Goal: Task Accomplishment & Management: Complete application form

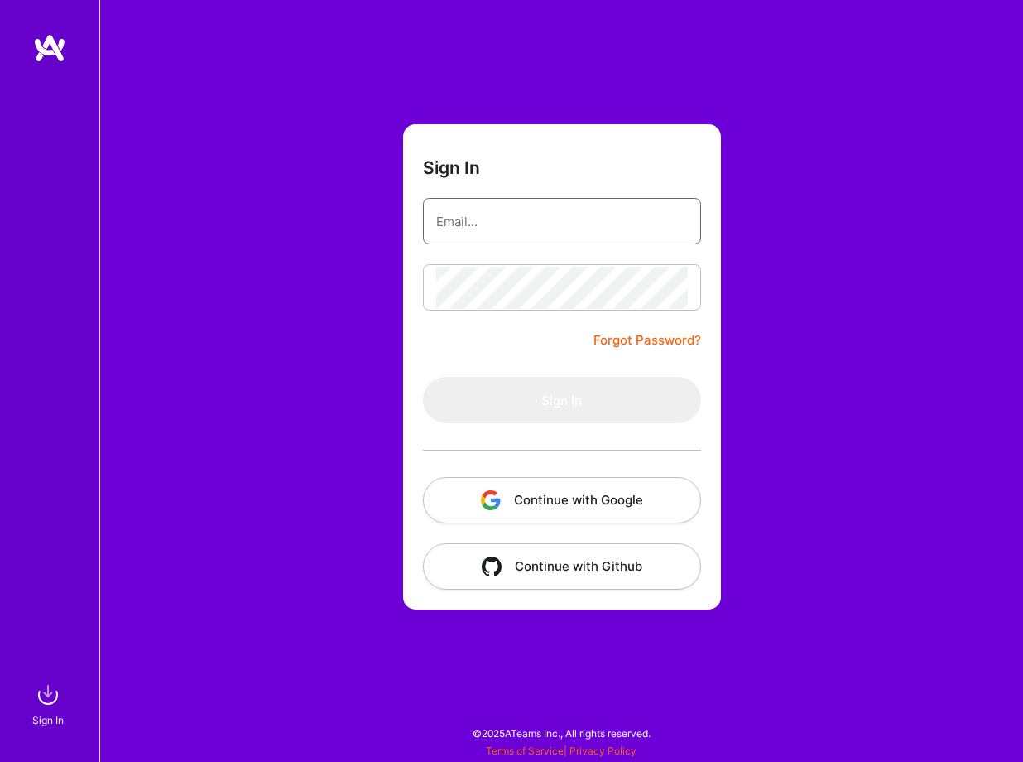
click at [579, 204] on input "email" at bounding box center [562, 221] width 252 height 42
paste input "[EMAIL_ADDRESS][DOMAIN_NAME]"
type input "[EMAIL_ADDRESS][DOMAIN_NAME]"
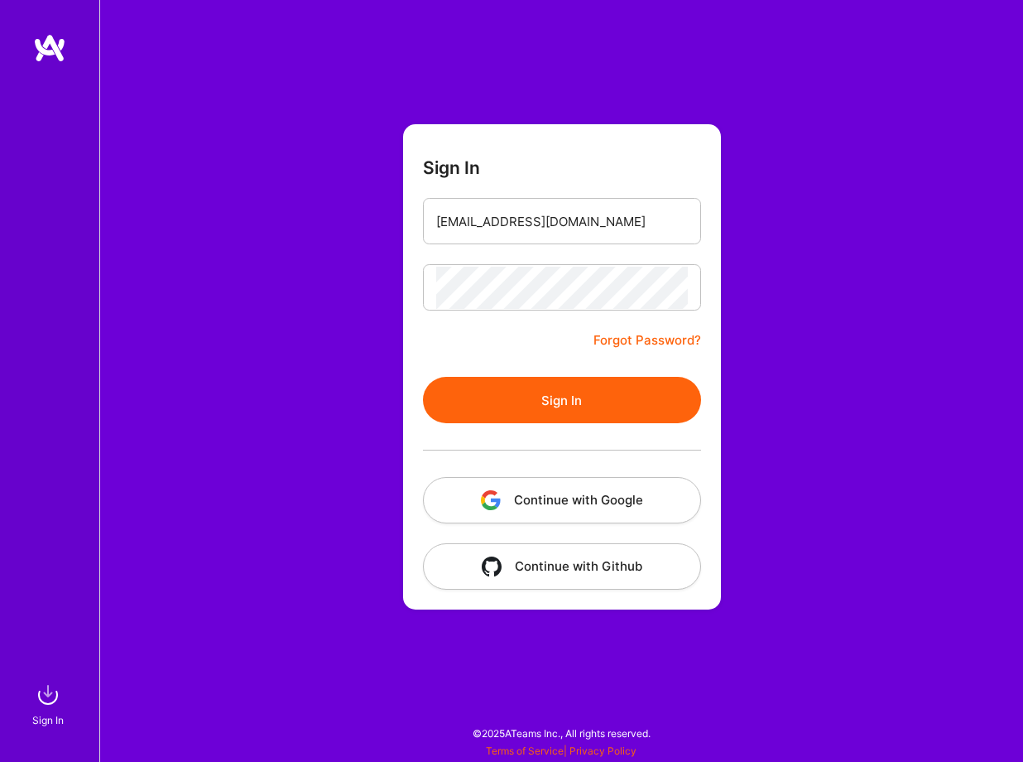
click at [528, 420] on button "Sign In" at bounding box center [562, 400] width 278 height 46
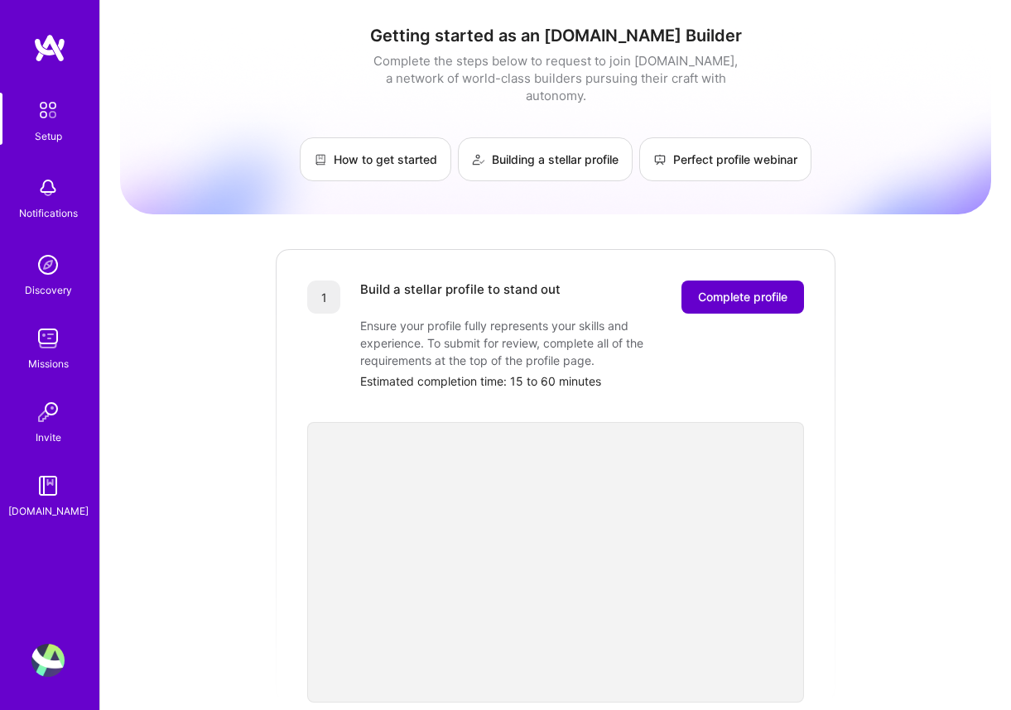
click at [738, 289] on span "Complete profile" at bounding box center [742, 297] width 89 height 17
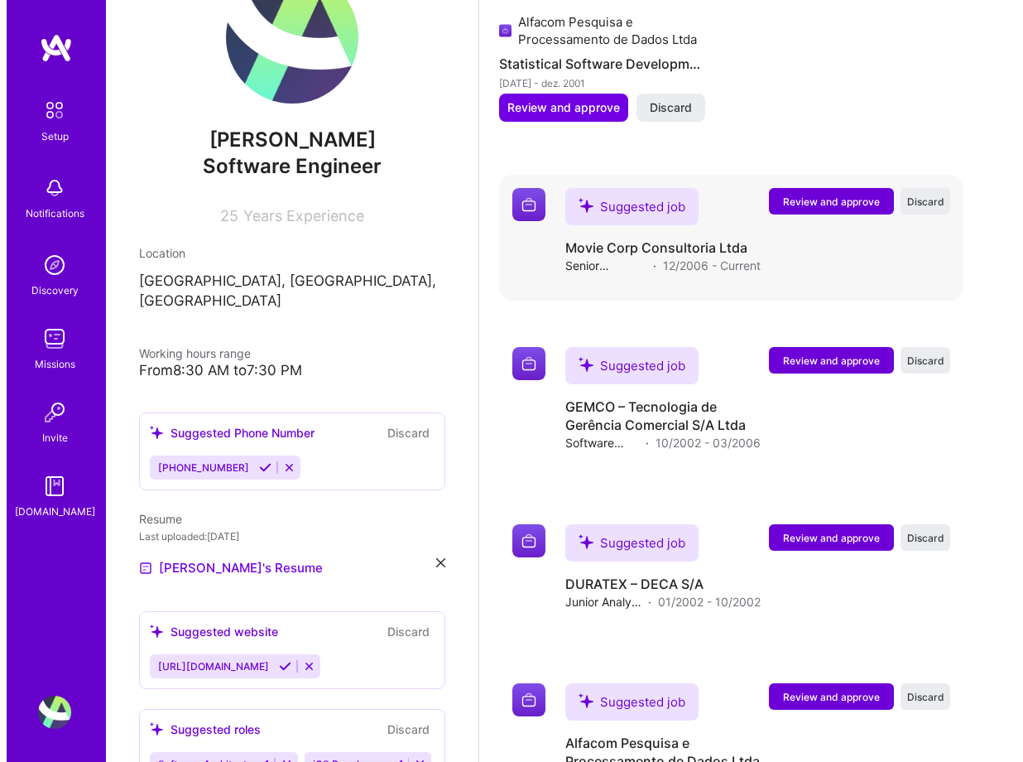
scroll to position [1681, 0]
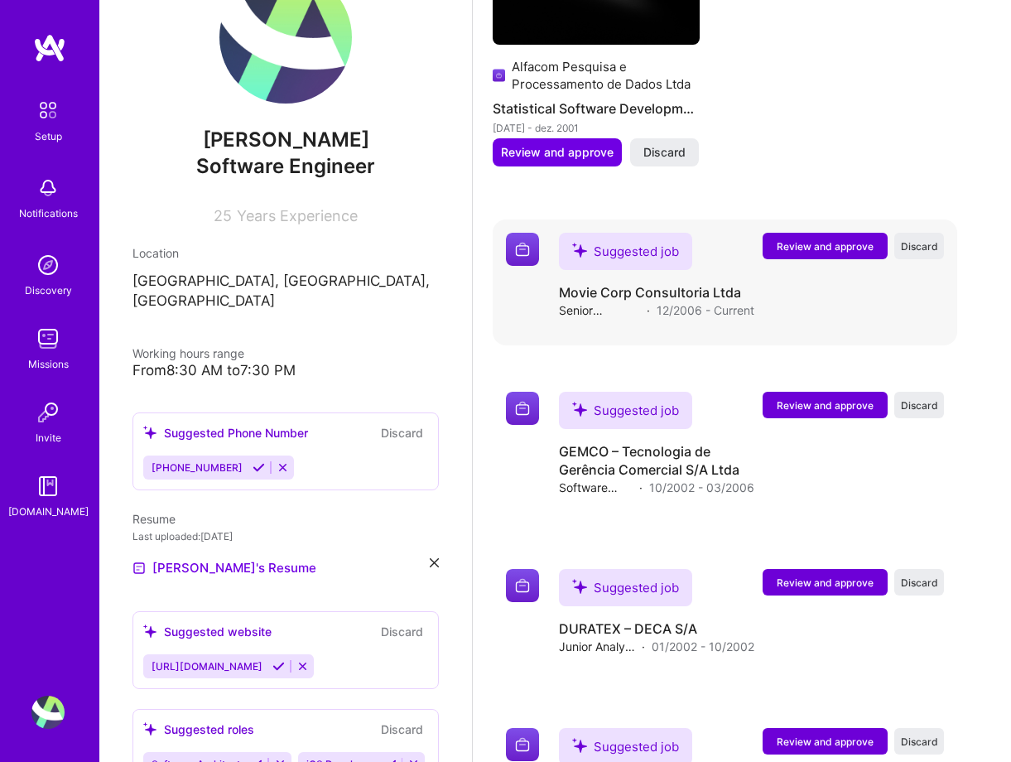
click at [835, 259] on button "Review and approve" at bounding box center [824, 246] width 125 height 26
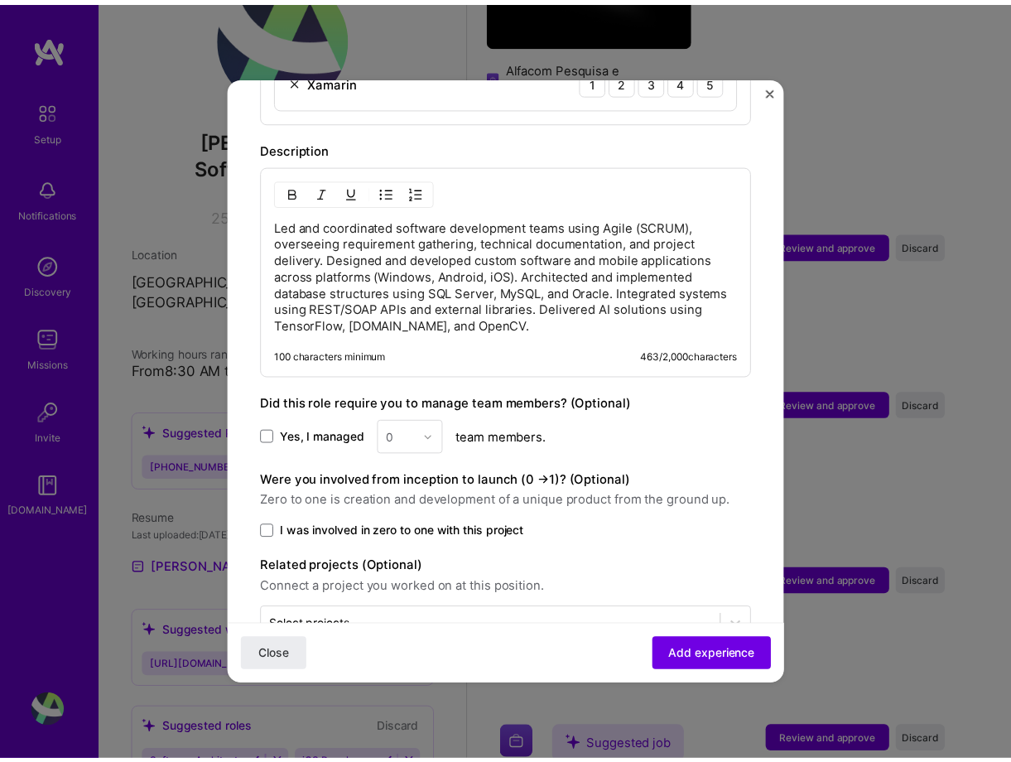
scroll to position [1258, 0]
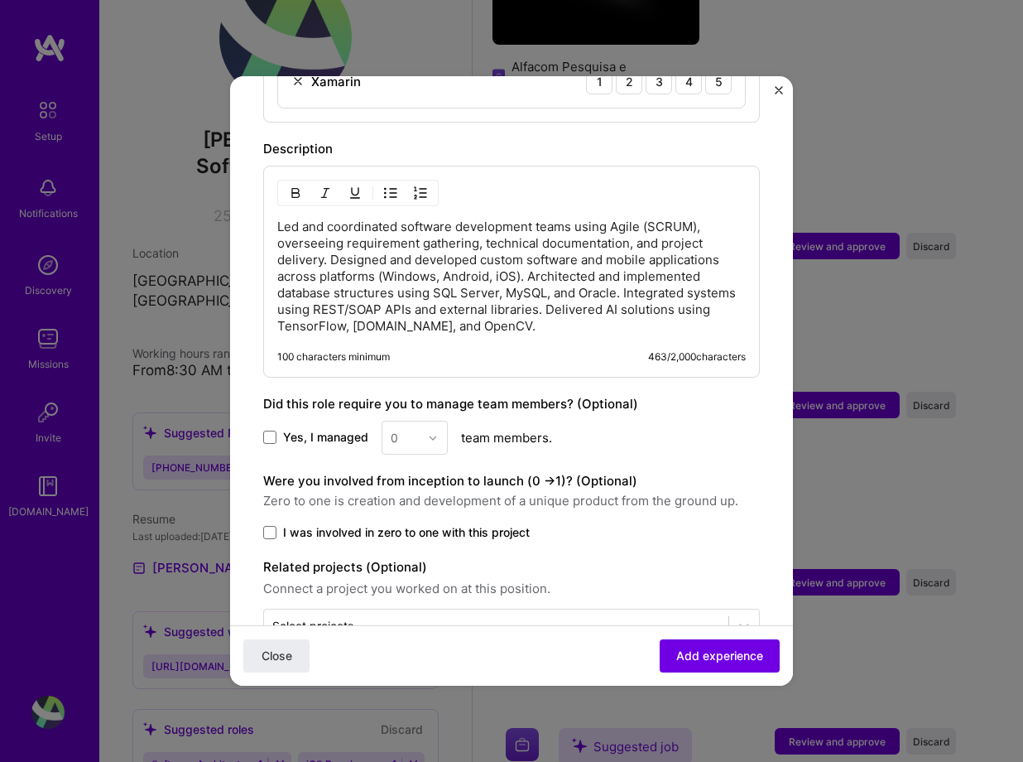
click at [779, 94] on button "Close" at bounding box center [779, 94] width 8 height 17
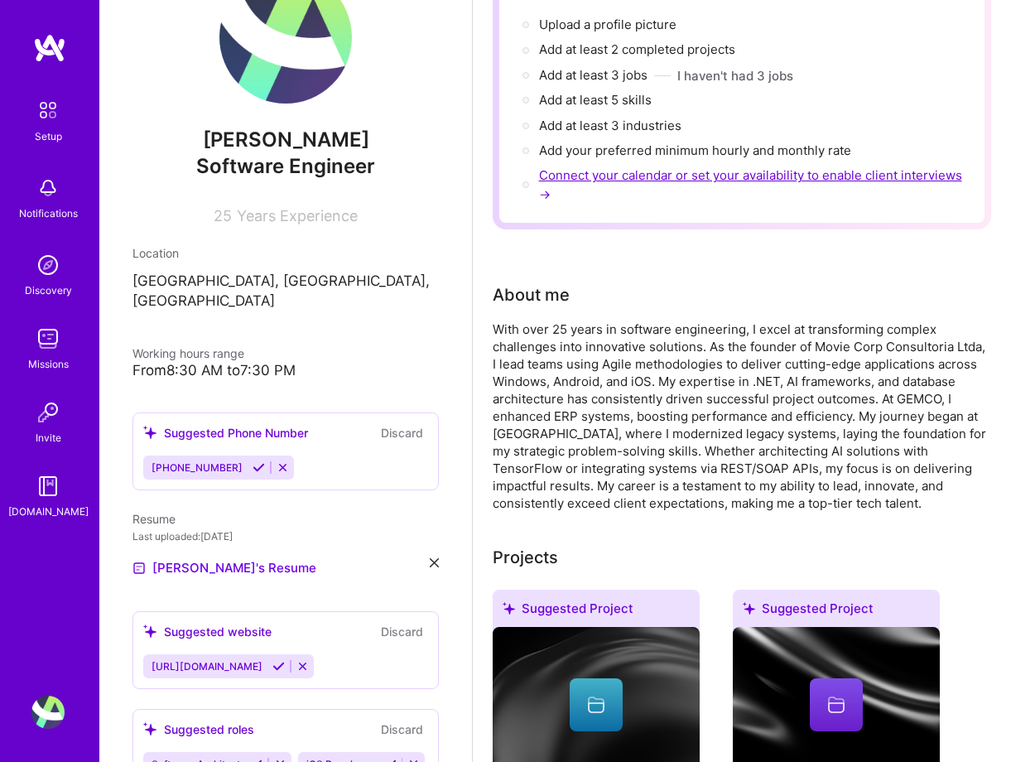
scroll to position [212, 0]
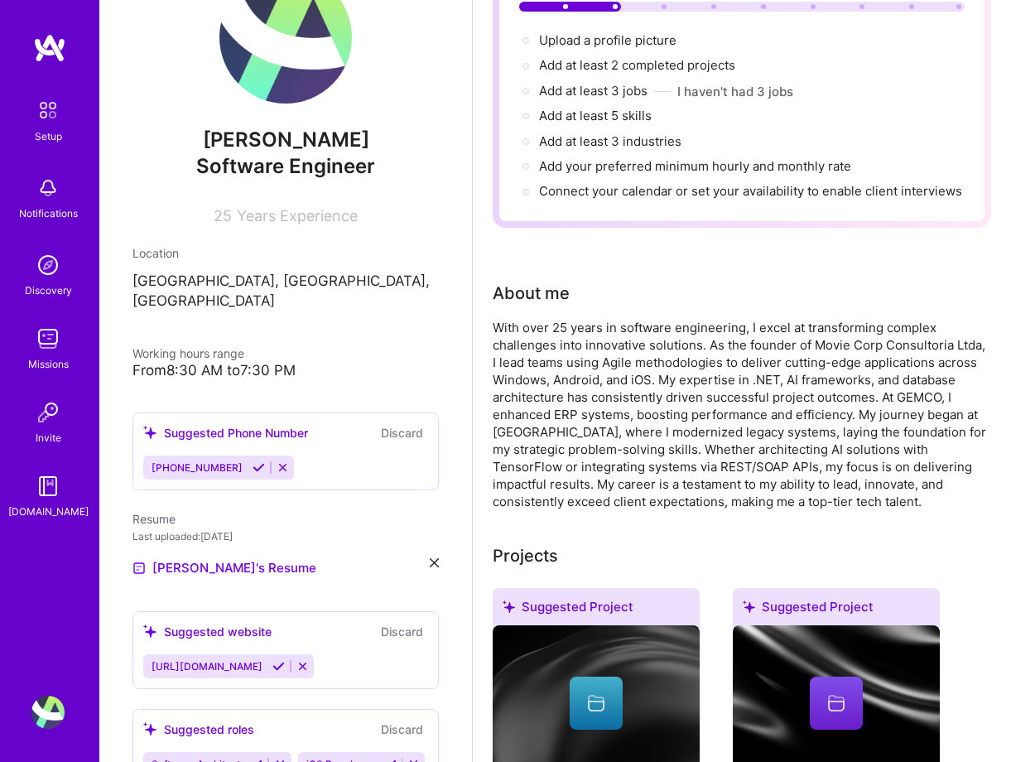
click at [45, 46] on img at bounding box center [49, 48] width 33 height 30
